Goal: Task Accomplishment & Management: Manage account settings

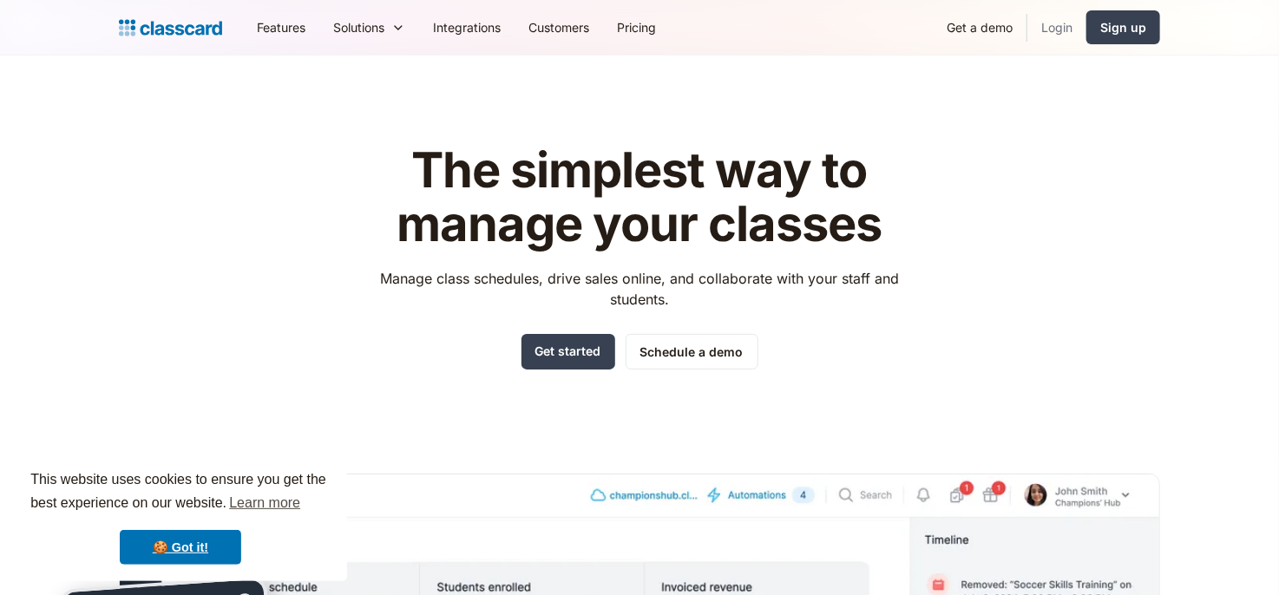
click at [1057, 29] on link "Login" at bounding box center [1056, 27] width 59 height 39
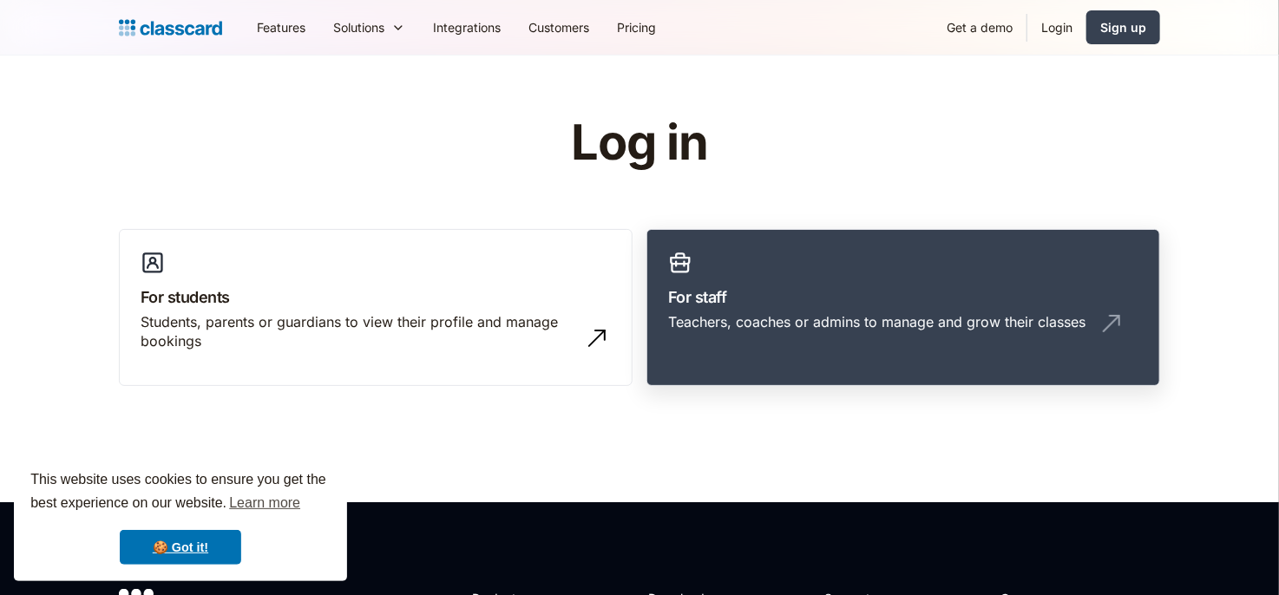
click at [829, 244] on link "For staff Teachers, coaches or admins to manage and grow their classes" at bounding box center [903, 308] width 514 height 158
